Goal: Transaction & Acquisition: Purchase product/service

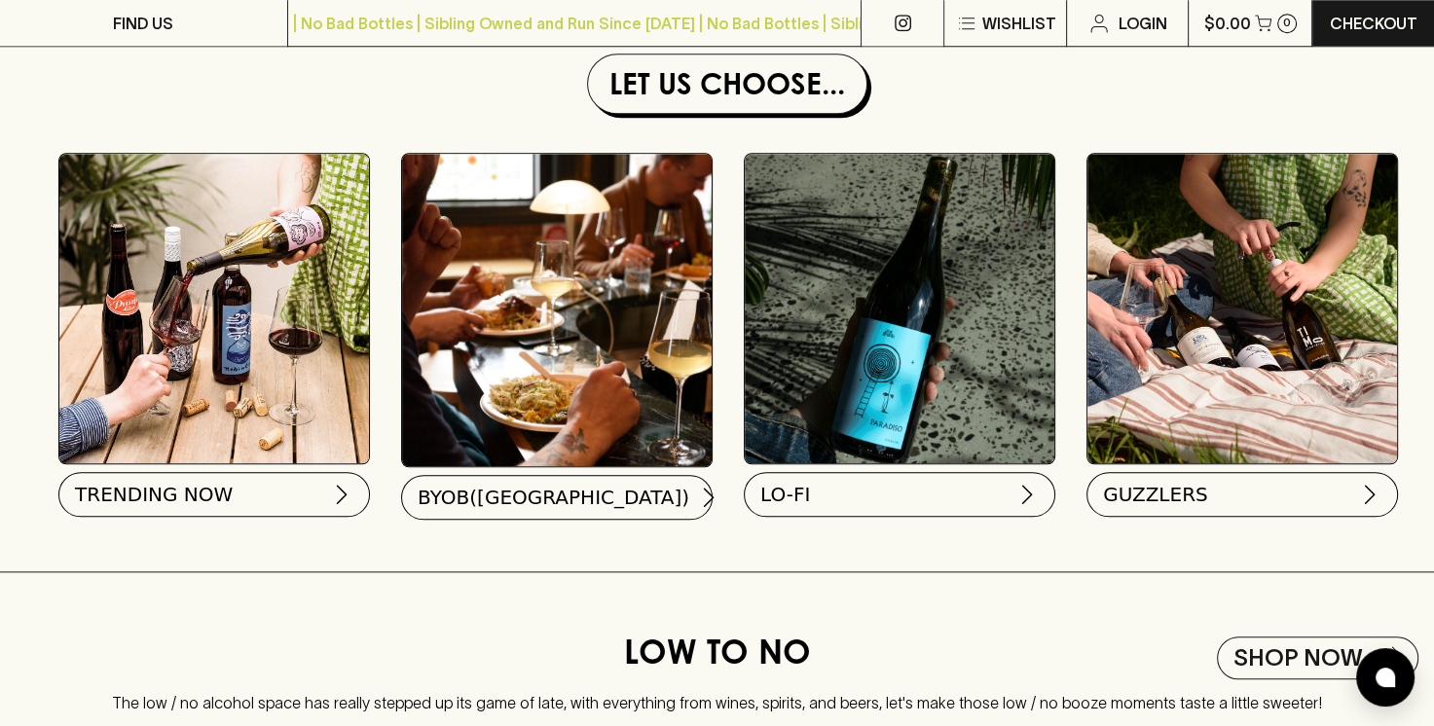
scroll to position [1741, 0]
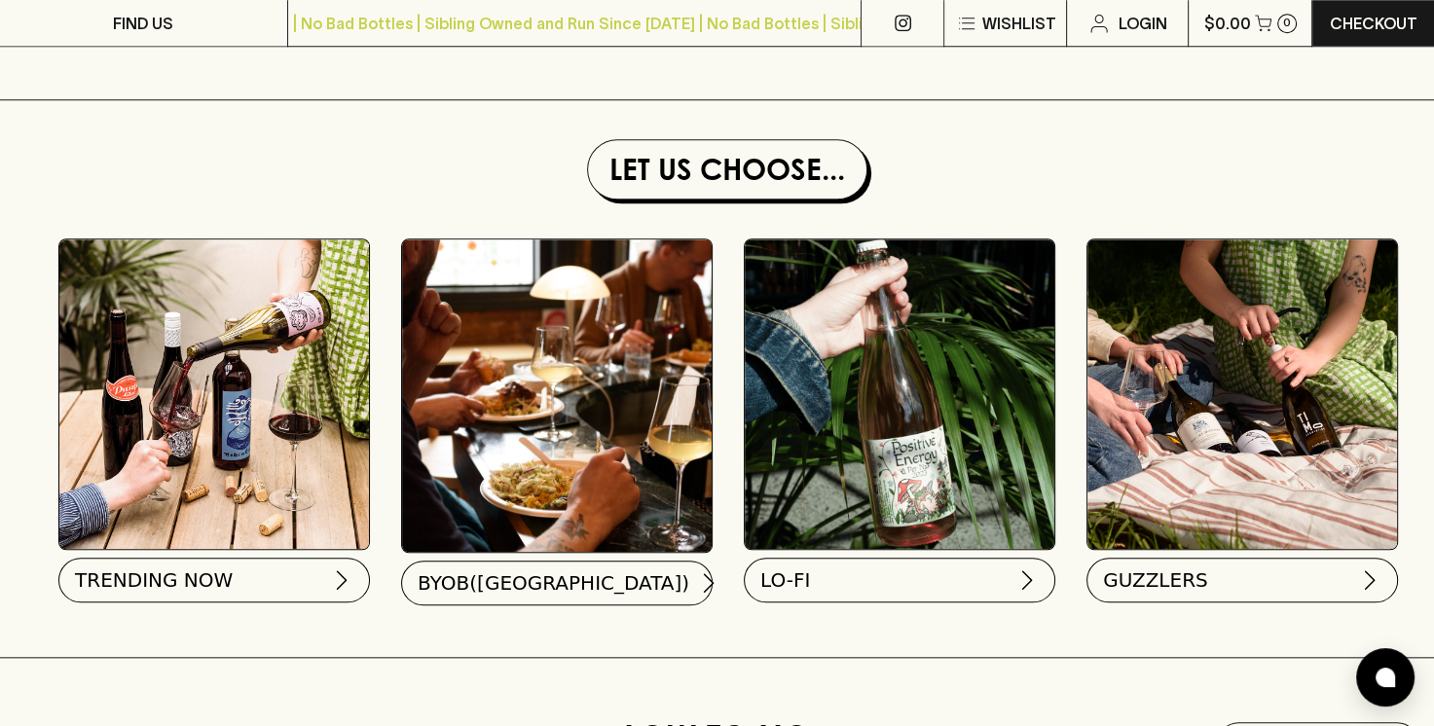
click at [918, 511] on img at bounding box center [900, 394] width 310 height 310
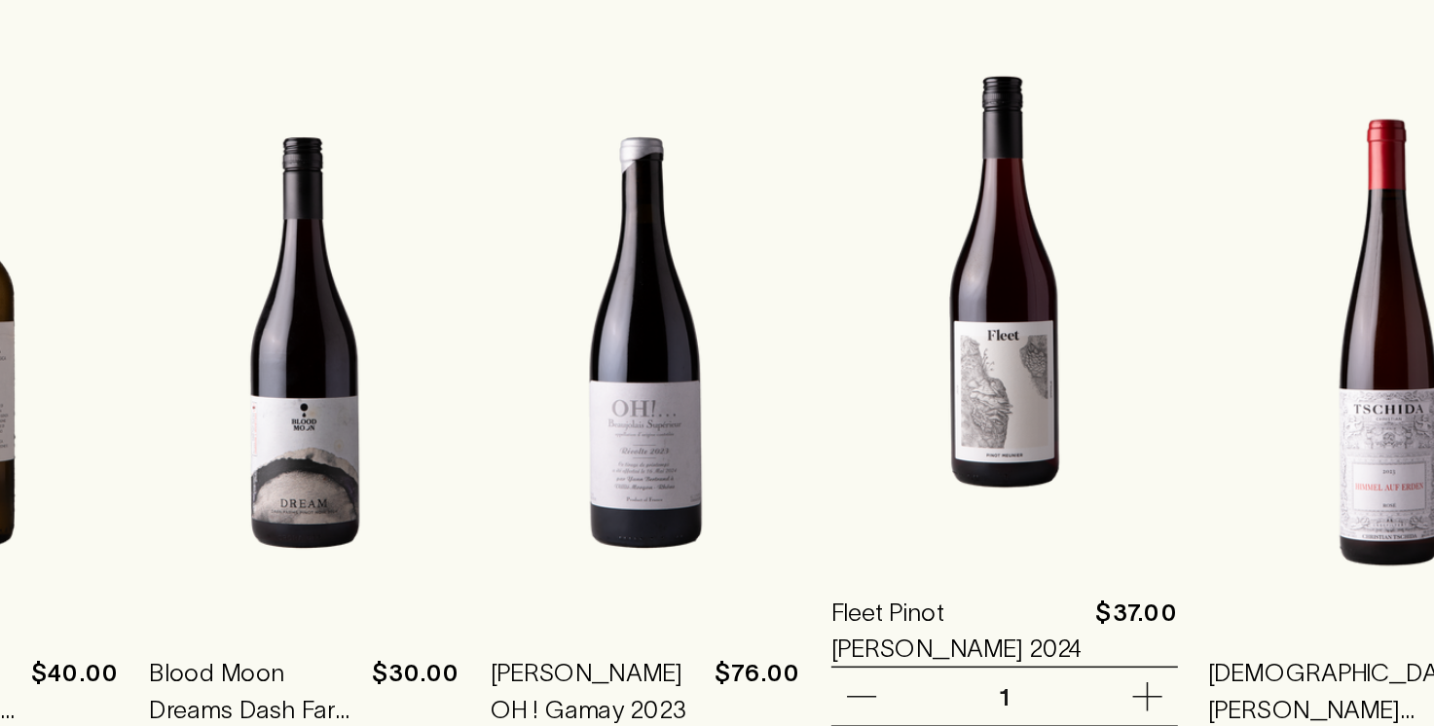
scroll to position [1713, 0]
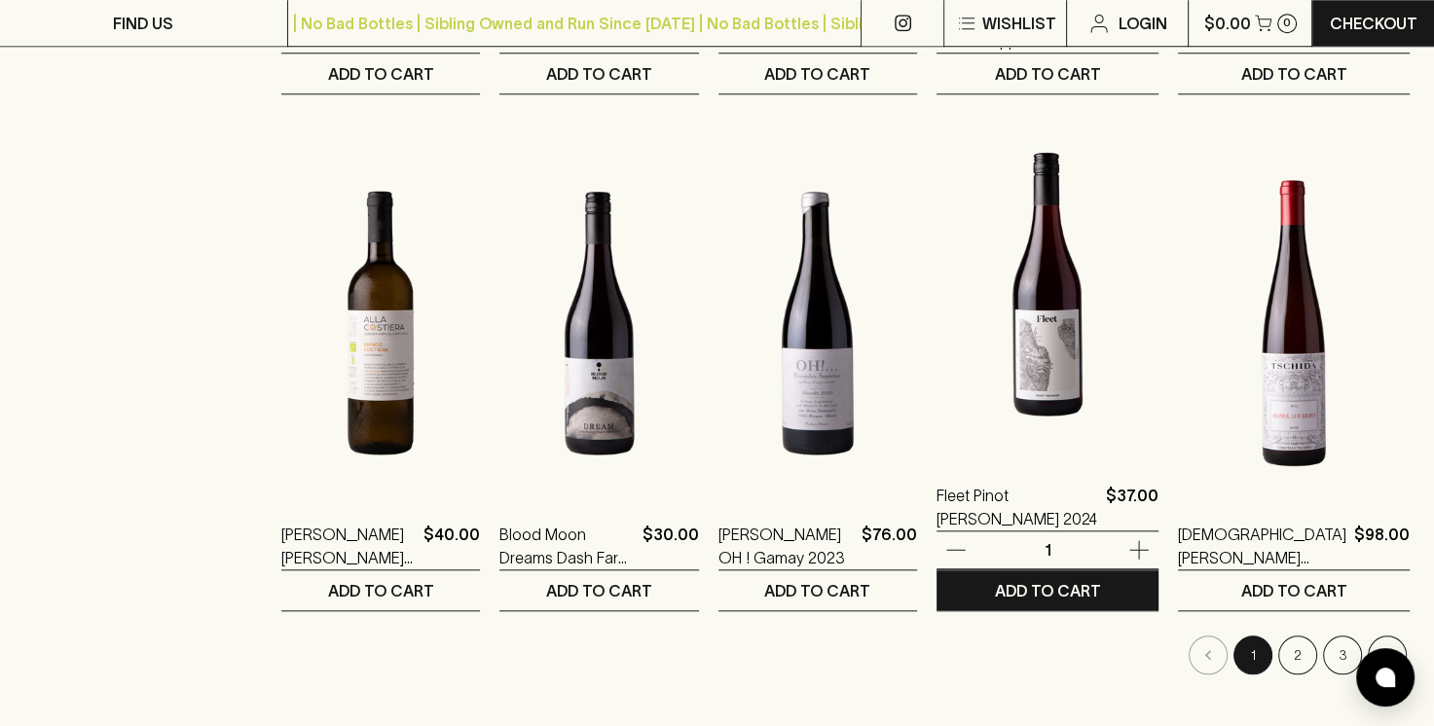
click at [1080, 312] on img at bounding box center [1047, 284] width 222 height 341
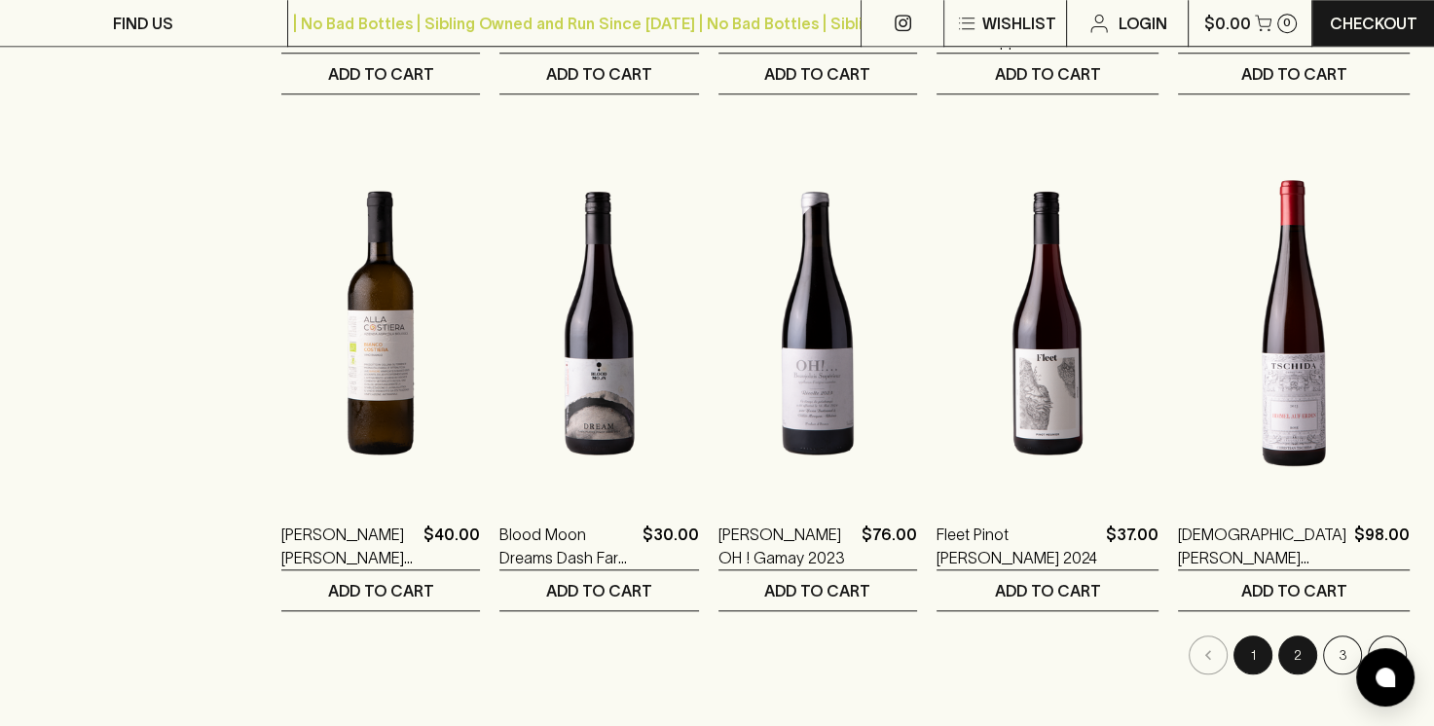
click at [1295, 644] on button "2" at bounding box center [1297, 655] width 39 height 39
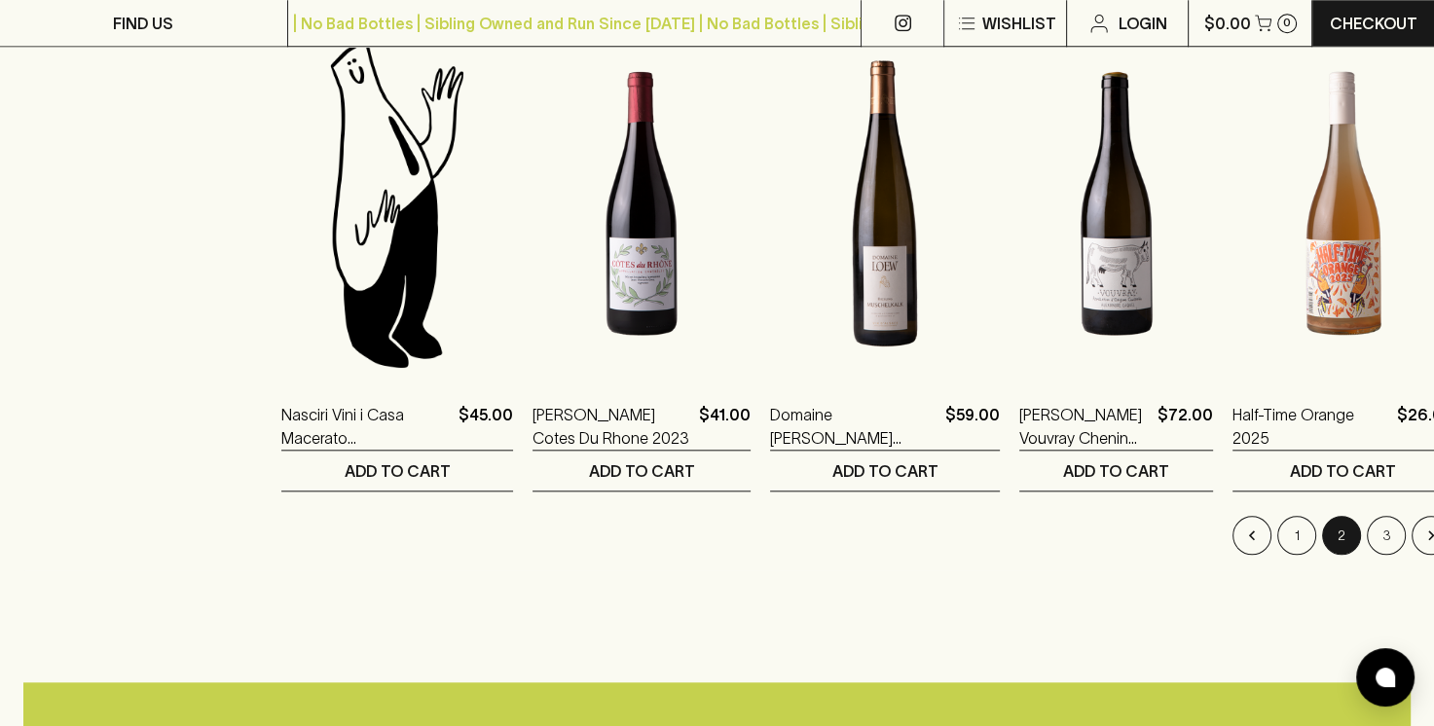
scroll to position [1834, 0]
click at [1367, 529] on button "3" at bounding box center [1386, 534] width 39 height 39
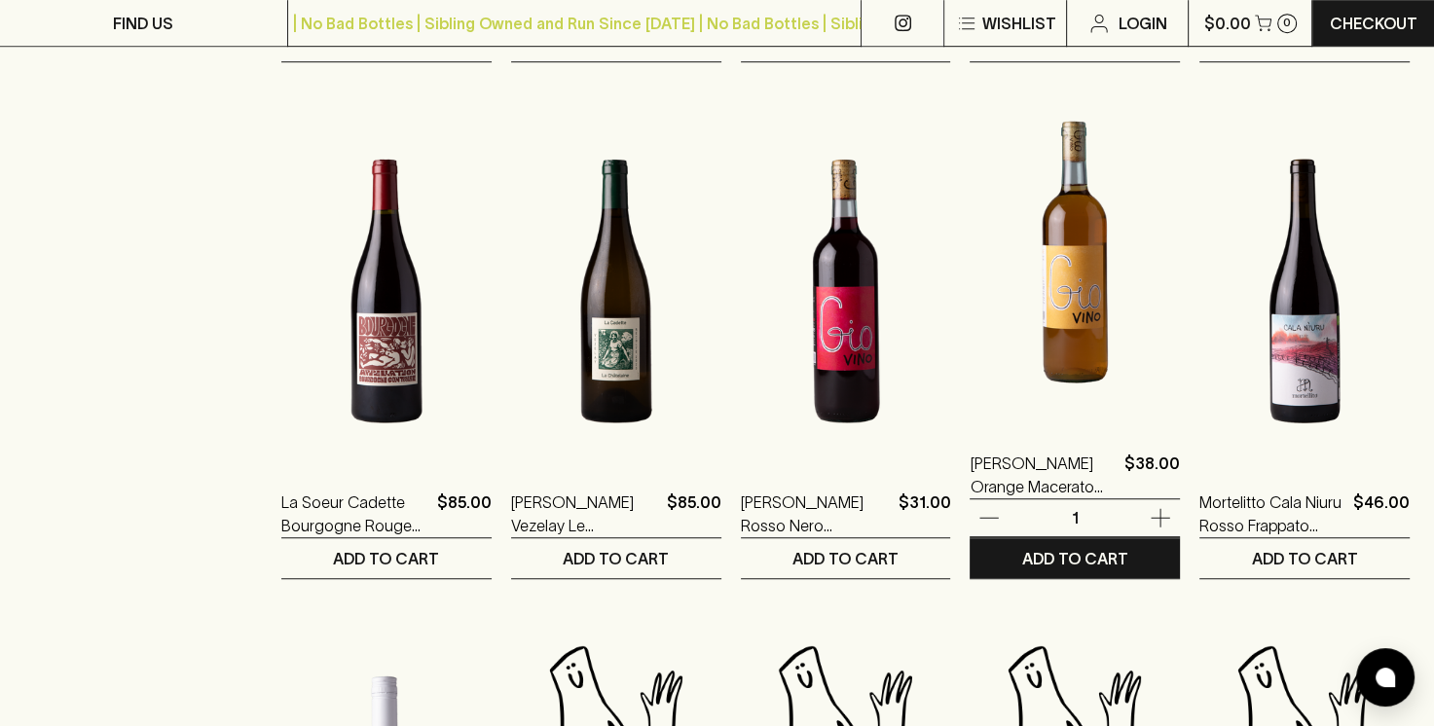
scroll to position [1228, 0]
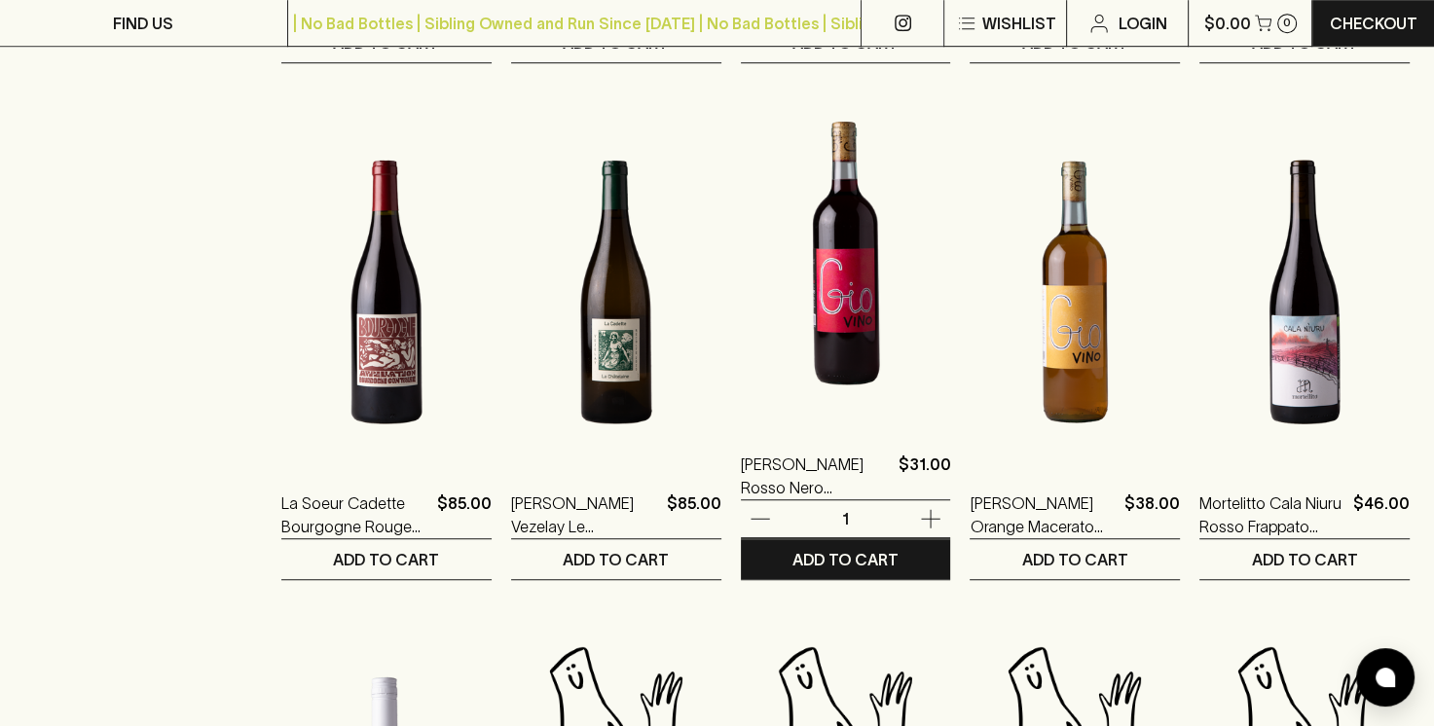
click at [861, 306] on img at bounding box center [846, 253] width 210 height 341
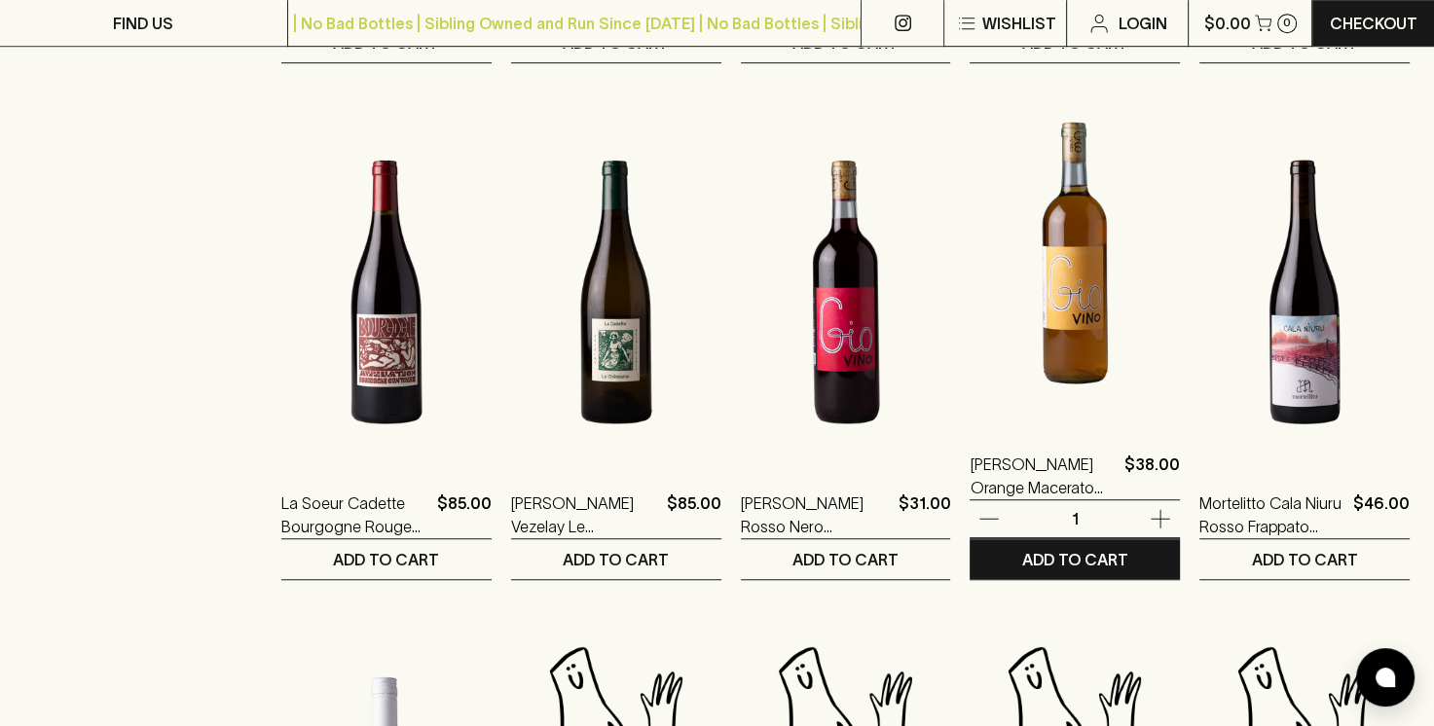
click at [1058, 325] on img at bounding box center [1075, 253] width 210 height 341
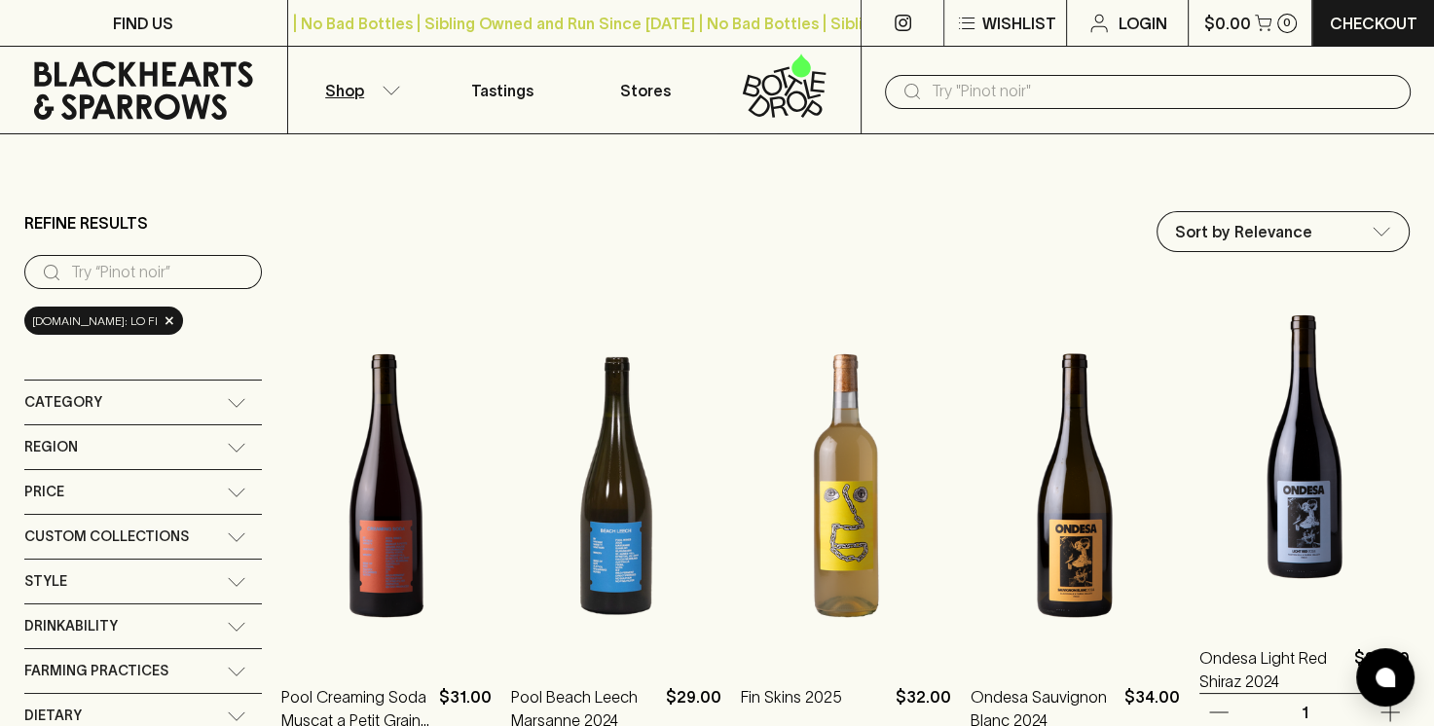
scroll to position [0, 0]
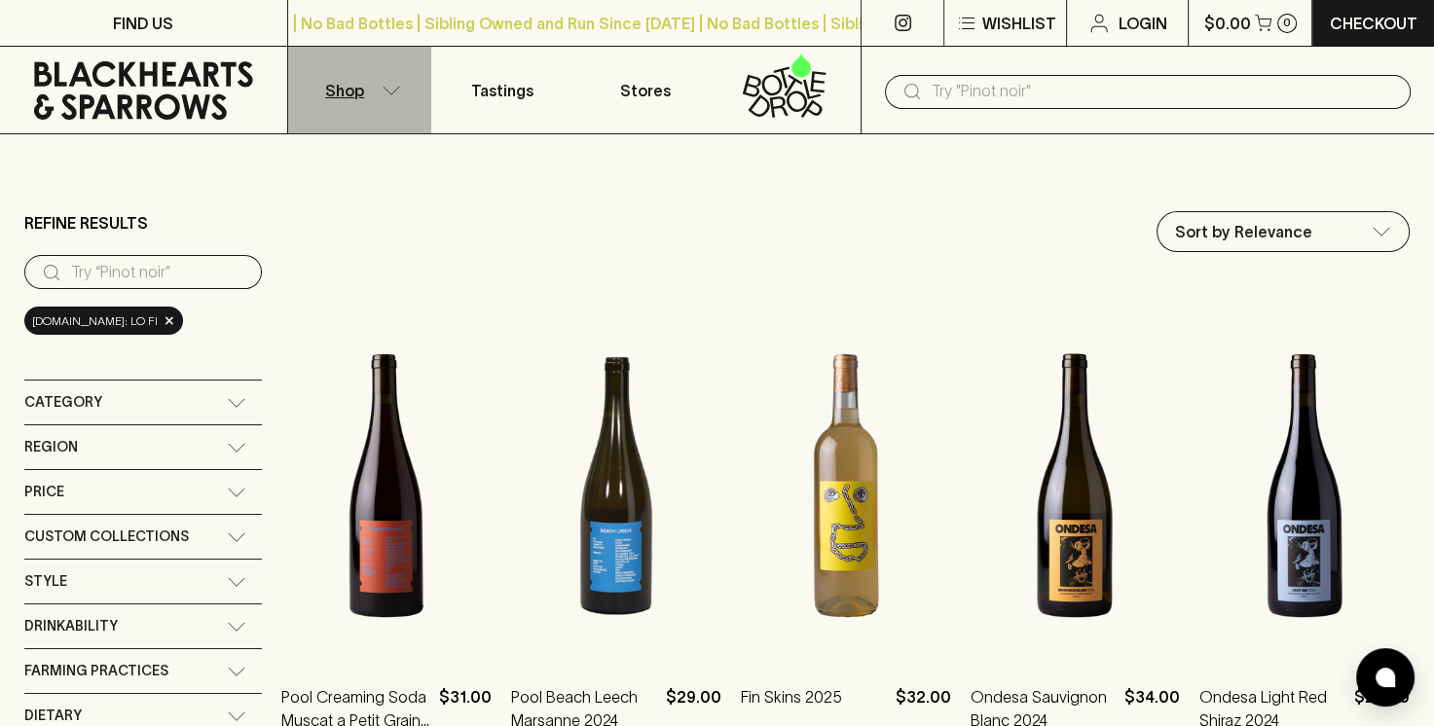
click at [378, 85] on button "Shop" at bounding box center [359, 90] width 143 height 87
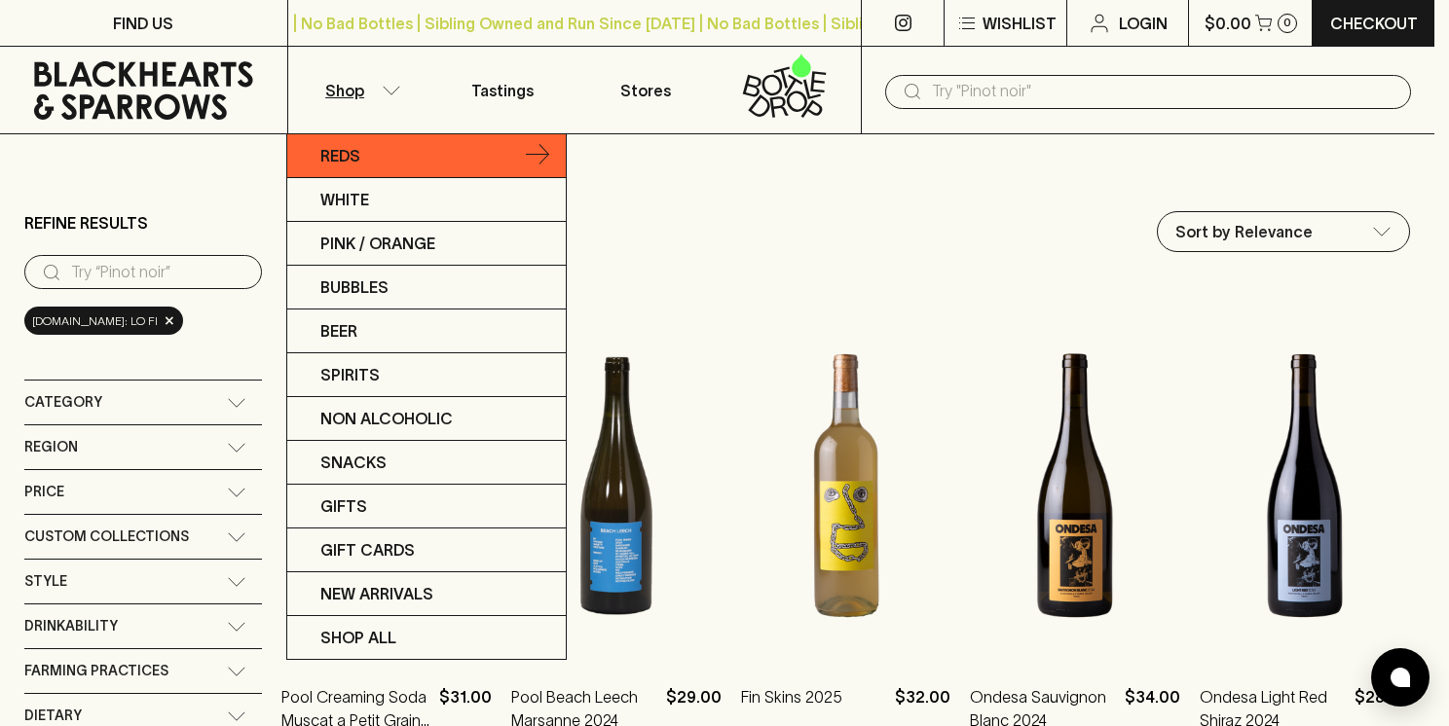
click at [385, 156] on link "Reds" at bounding box center [426, 156] width 278 height 44
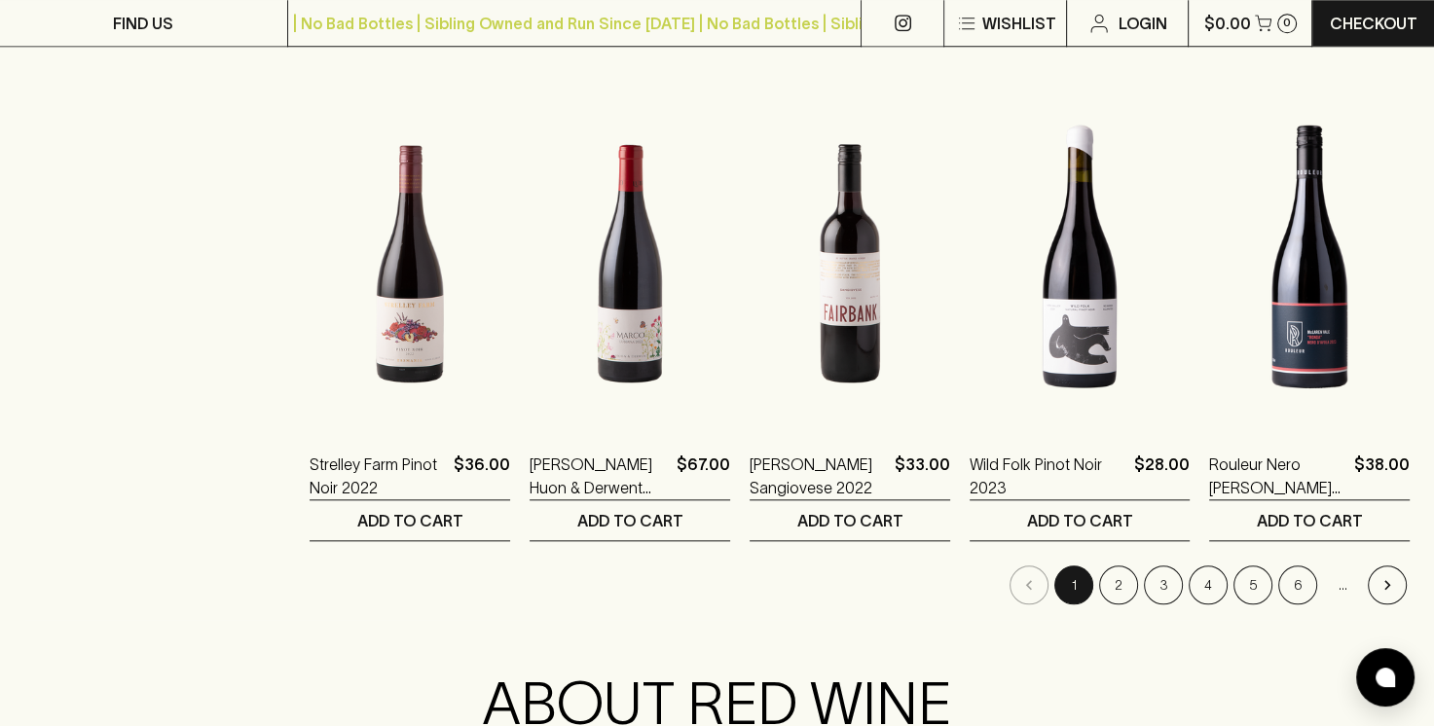
scroll to position [1861, 0]
click at [1120, 574] on button "2" at bounding box center [1118, 584] width 39 height 39
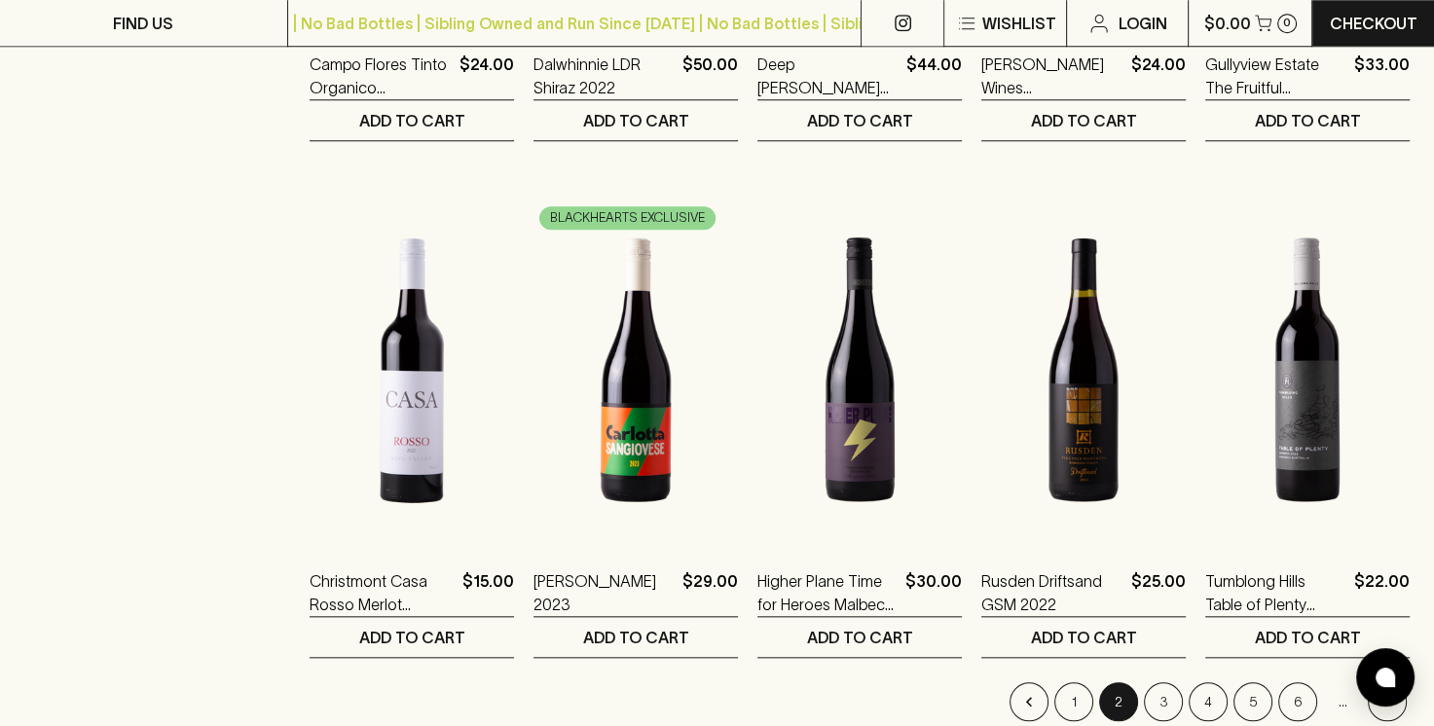
scroll to position [2227, 0]
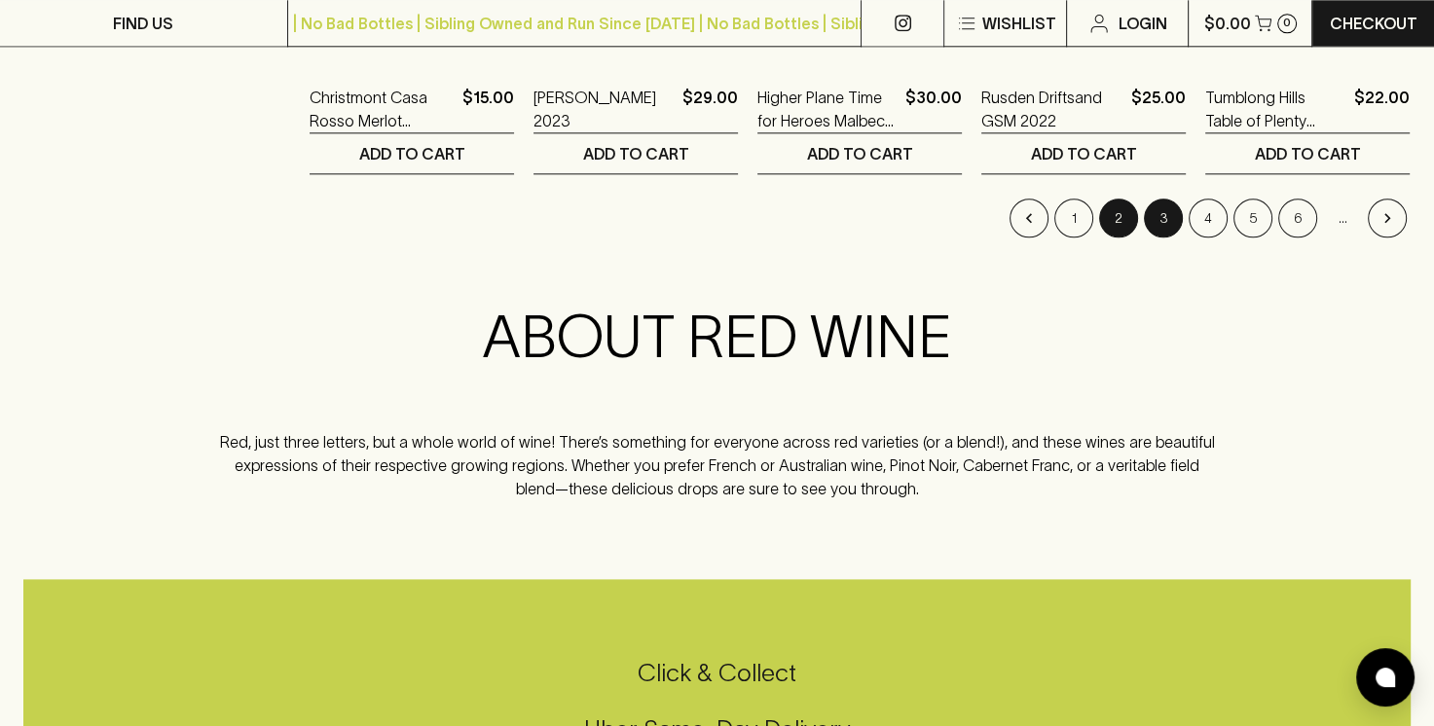
click at [1156, 204] on button "3" at bounding box center [1163, 218] width 39 height 39
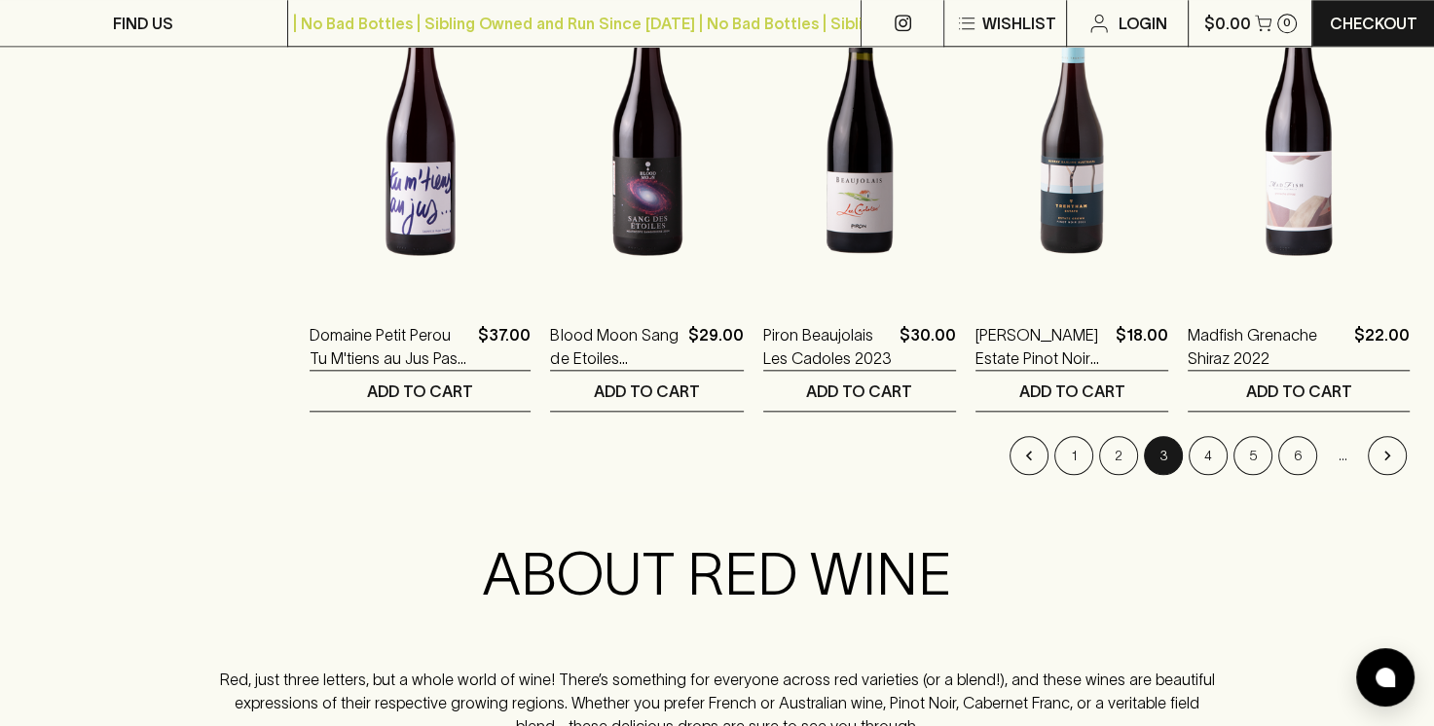
scroll to position [1988, 0]
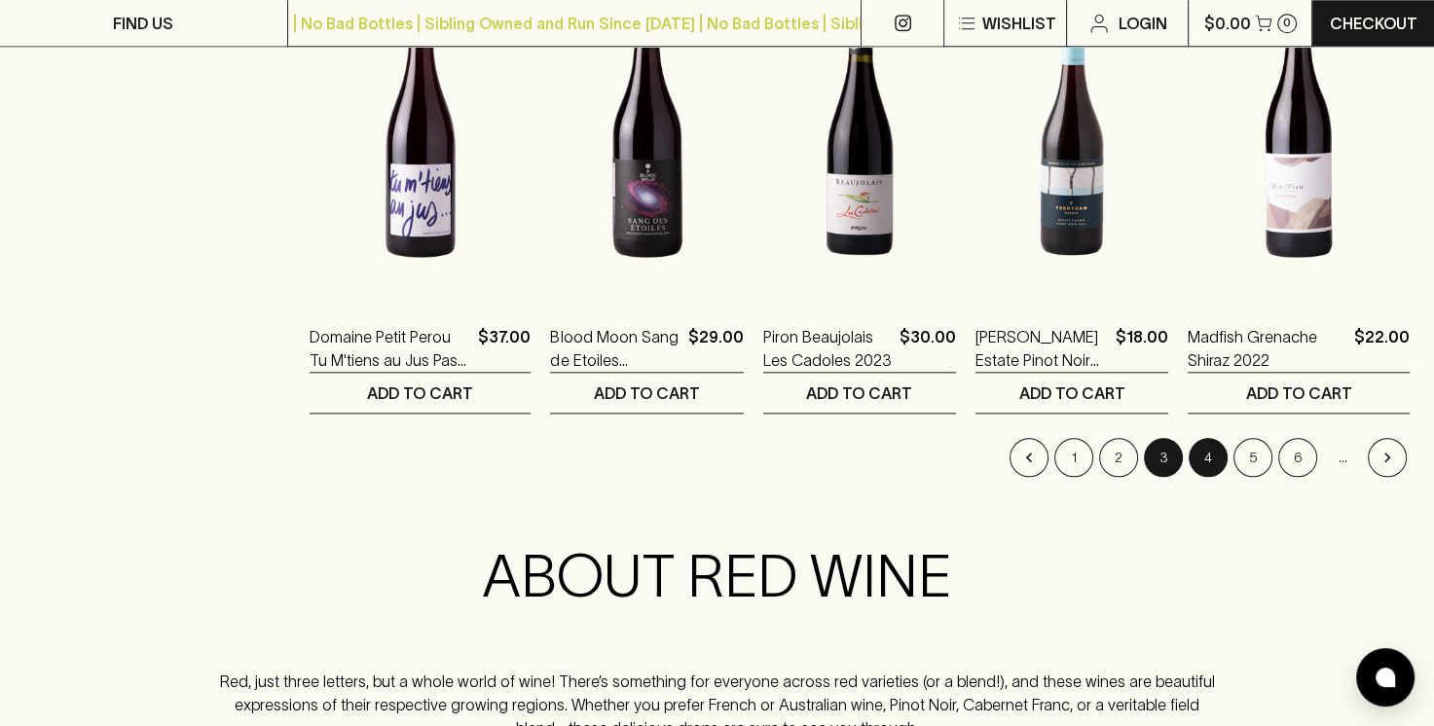
click at [1216, 448] on button "4" at bounding box center [1208, 457] width 39 height 39
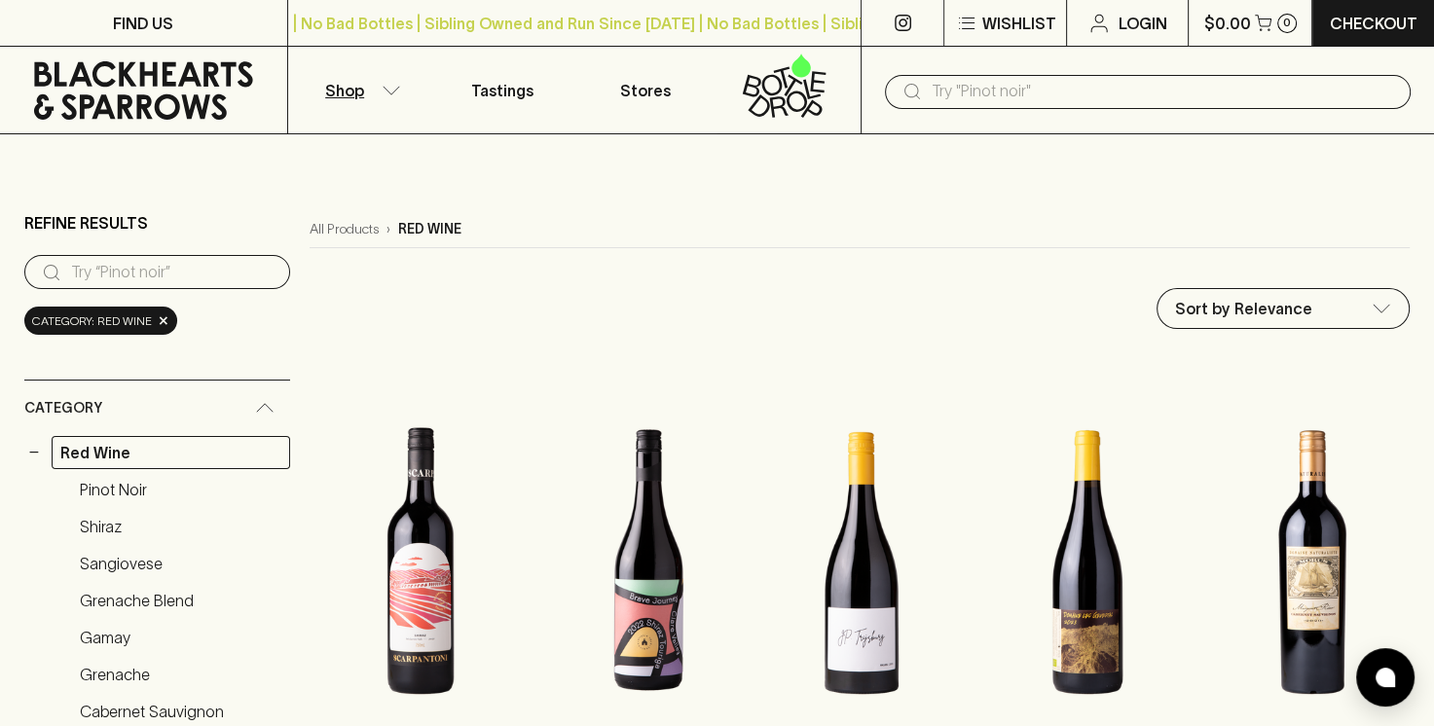
click at [137, 258] on input "search" at bounding box center [172, 272] width 203 height 31
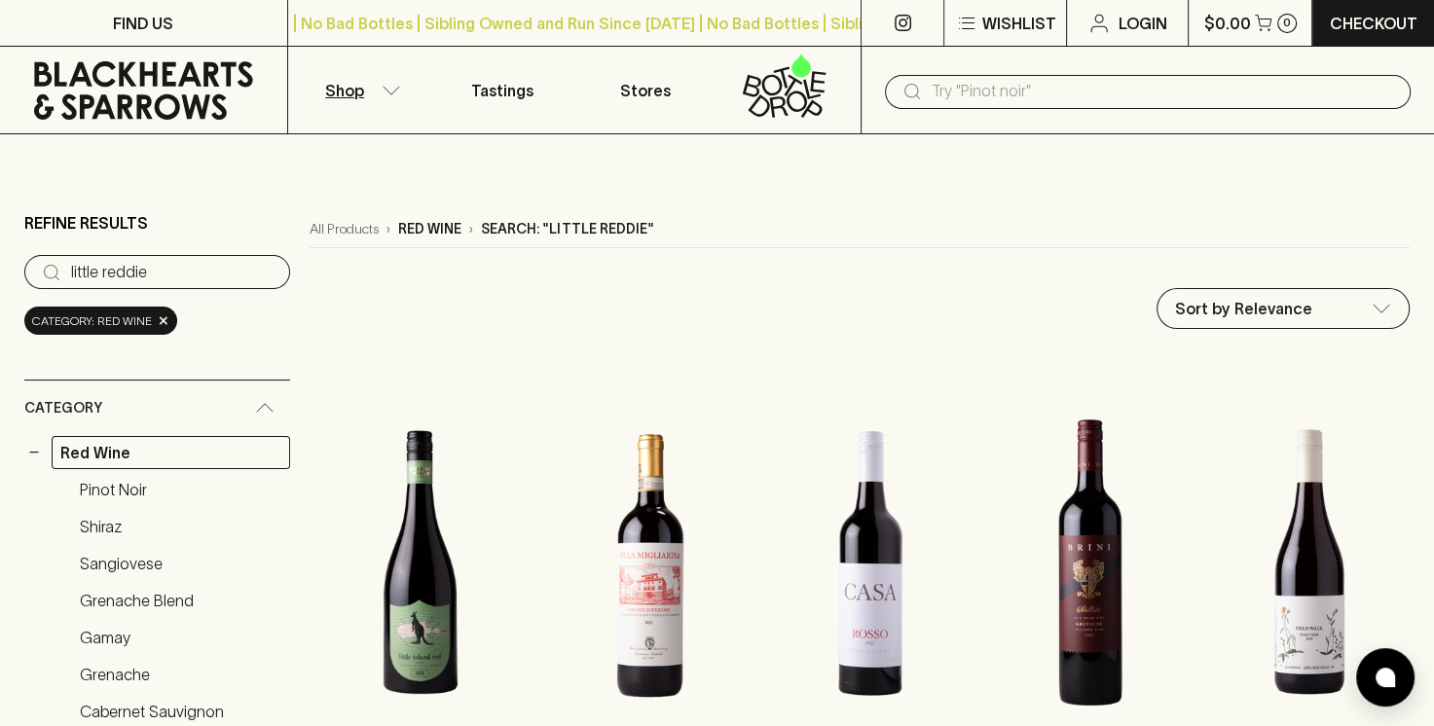
type input "little reddie"
click at [978, 93] on input "text" at bounding box center [1163, 91] width 463 height 31
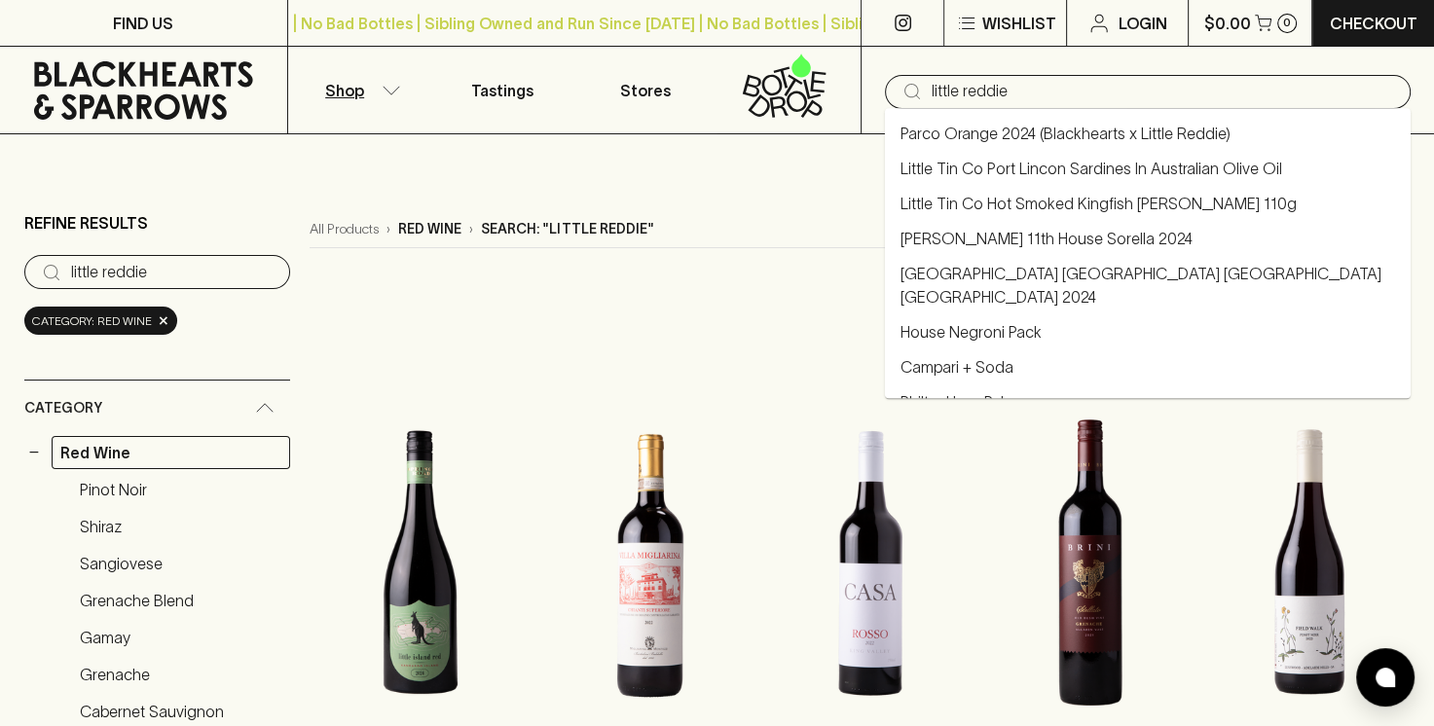
type input "little reddie"
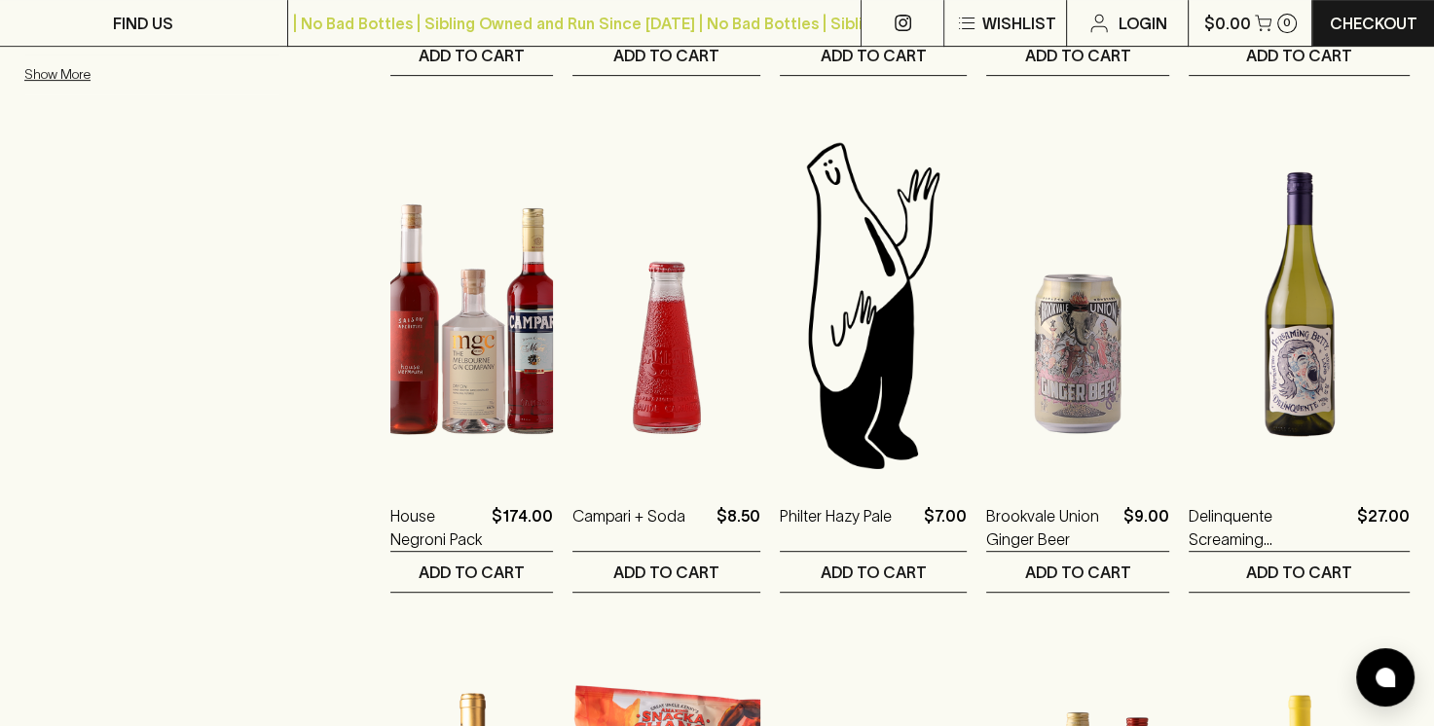
scroll to position [810, 0]
